Goal: Find specific page/section: Find specific page/section

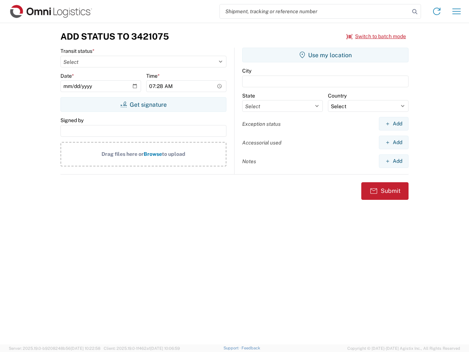
click at [315, 11] on input "search" at bounding box center [315, 11] width 190 height 14
click at [415, 12] on icon at bounding box center [415, 12] width 10 height 10
click at [437, 11] on icon at bounding box center [437, 11] width 12 height 12
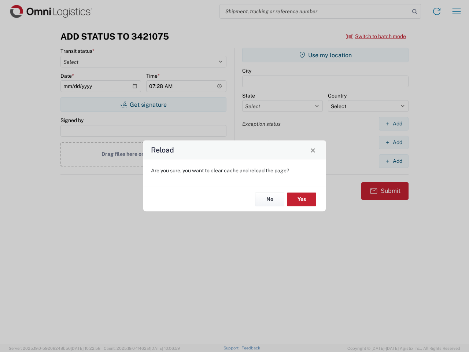
click at [456, 11] on div "Reload Are you sure, you want to clear cache and reload the page? No Yes" at bounding box center [234, 176] width 469 height 352
click at [376, 36] on div "Reload Are you sure, you want to clear cache and reload the page? No Yes" at bounding box center [234, 176] width 469 height 352
click at [143, 104] on div "Reload Are you sure, you want to clear cache and reload the page? No Yes" at bounding box center [234, 176] width 469 height 352
click at [325, 55] on div "Reload Are you sure, you want to clear cache and reload the page? No Yes" at bounding box center [234, 176] width 469 height 352
click at [393, 123] on div "Reload Are you sure, you want to clear cache and reload the page? No Yes" at bounding box center [234, 176] width 469 height 352
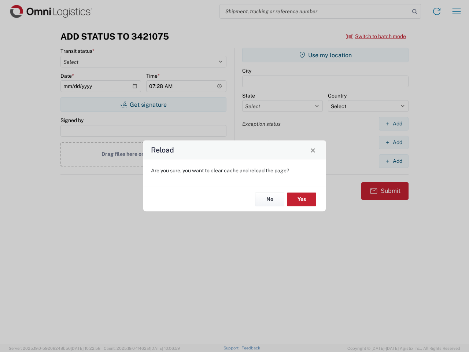
click at [393, 142] on div "Reload Are you sure, you want to clear cache and reload the page? No Yes" at bounding box center [234, 176] width 469 height 352
click at [393, 161] on div "Reload Are you sure, you want to clear cache and reload the page? No Yes" at bounding box center [234, 176] width 469 height 352
